Goal: Transaction & Acquisition: Purchase product/service

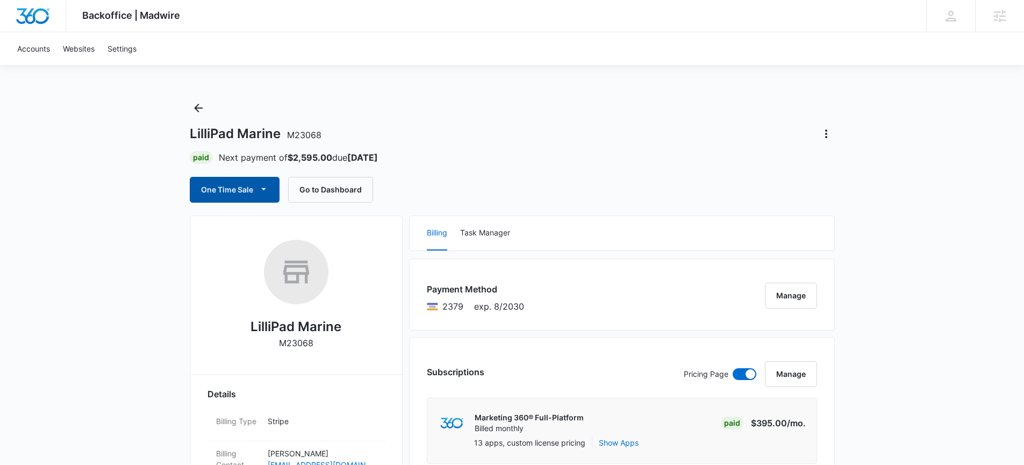
click at [252, 187] on button "One Time Sale" at bounding box center [235, 190] width 90 height 26
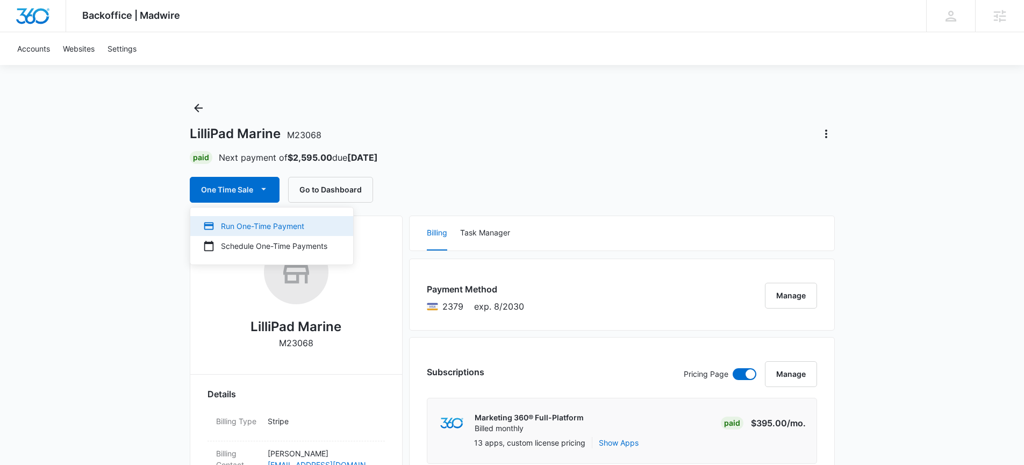
click at [246, 220] on div "Run One-Time Payment" at bounding box center [265, 225] width 124 height 11
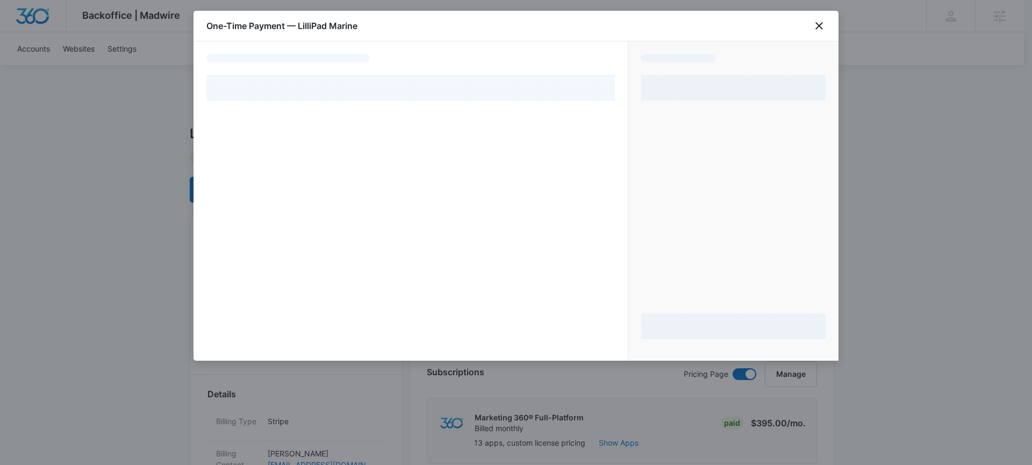
select select "pm_1S9UrQA4n8RTgNjUMQsHCgGB"
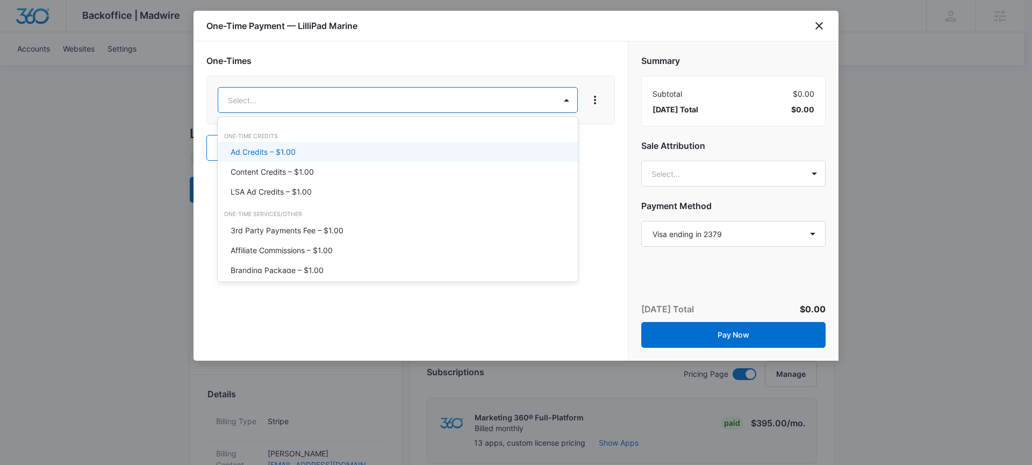
click at [298, 150] on div "Ad Credits – $1.00" at bounding box center [397, 151] width 332 height 11
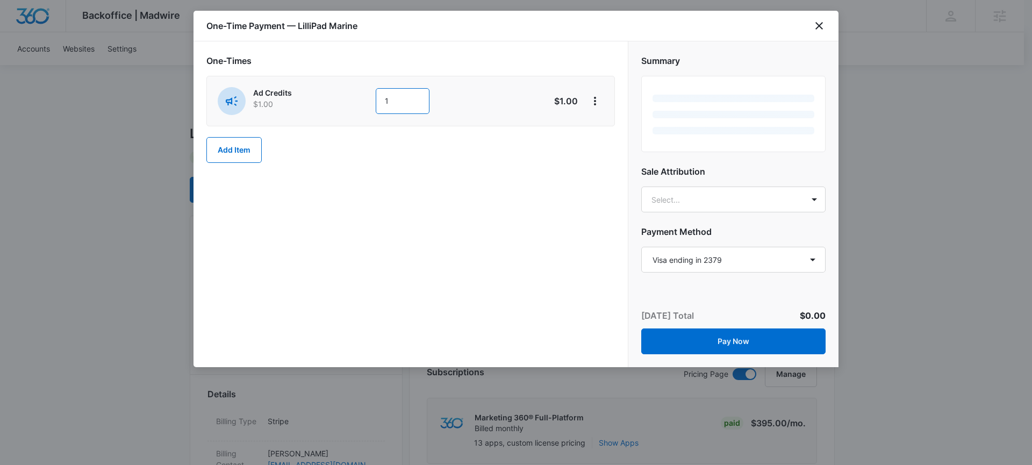
click at [390, 103] on input "1" at bounding box center [403, 101] width 54 height 26
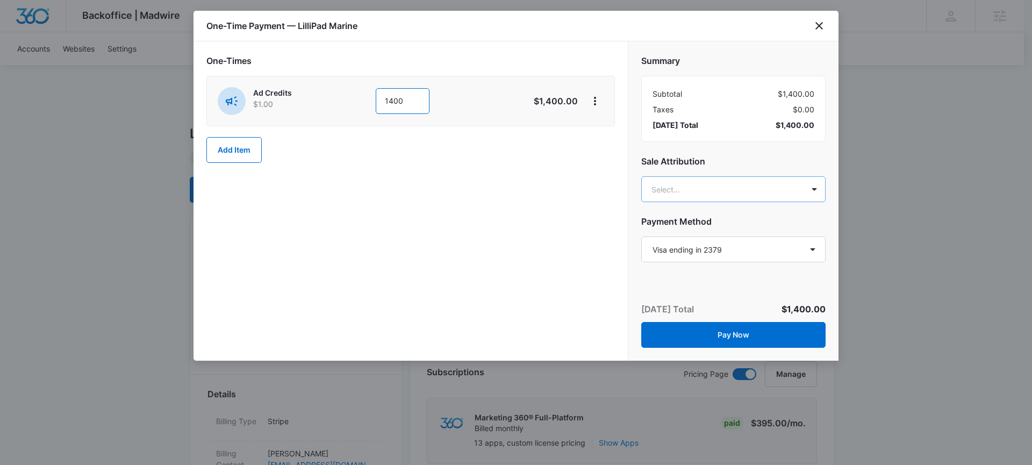
type input "1400"
type input "[PERSON_NAME]"
click at [728, 243] on p "[PERSON_NAME][EMAIL_ADDRESS][PERSON_NAME][DOMAIN_NAME]" at bounding box center [732, 244] width 156 height 23
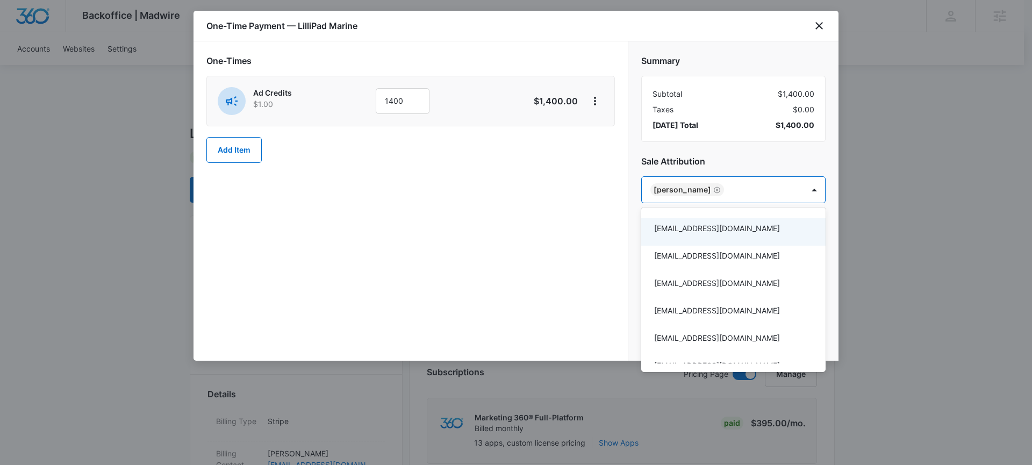
click at [601, 224] on div at bounding box center [516, 232] width 1032 height 465
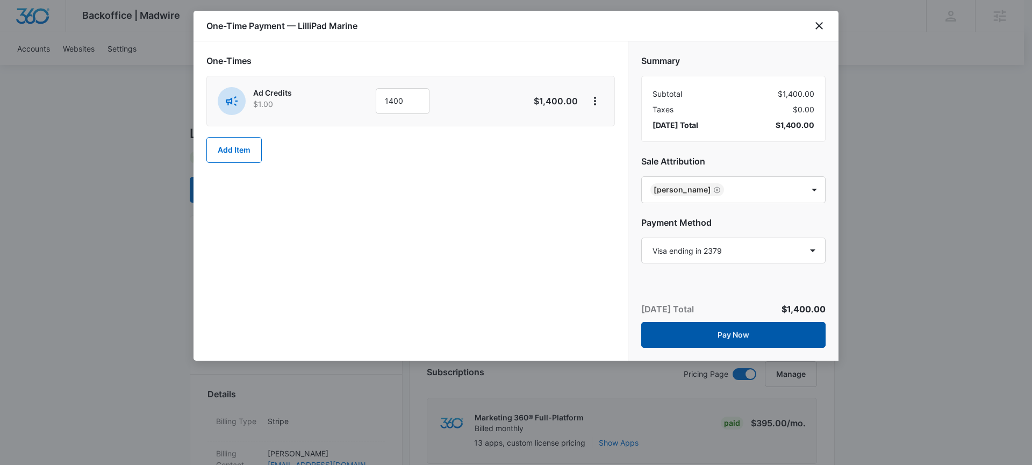
click at [752, 335] on button "Pay Now" at bounding box center [733, 335] width 184 height 26
